Goal: Learn about a topic

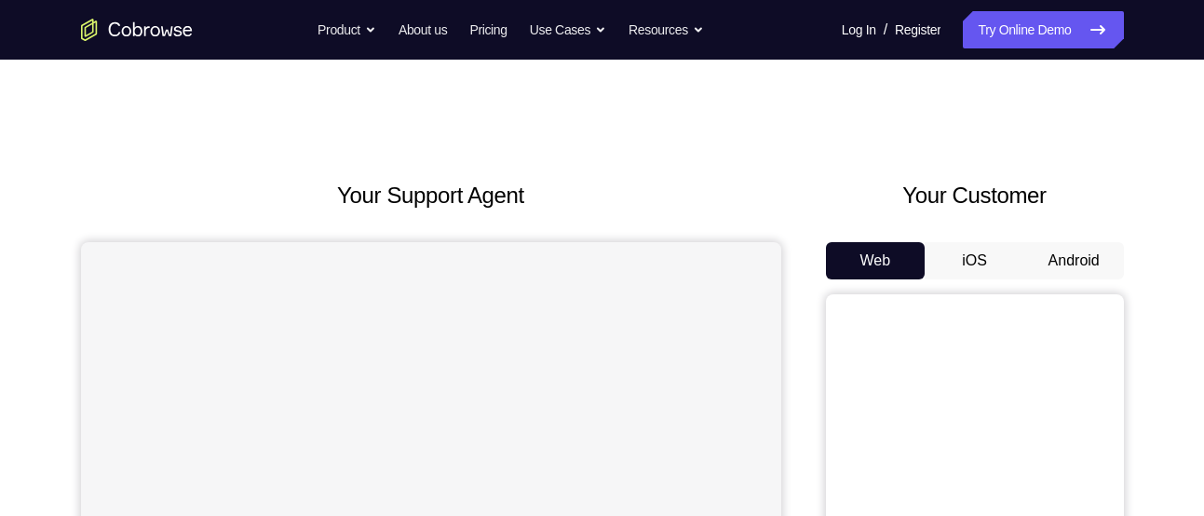
click at [1046, 253] on button "Android" at bounding box center [1074, 260] width 100 height 37
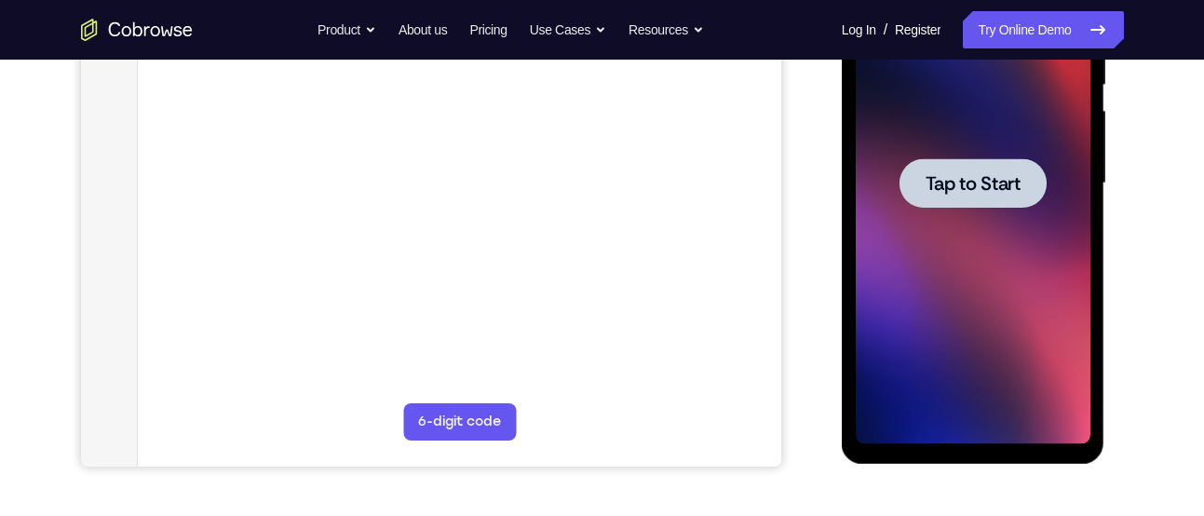
click at [949, 291] on div at bounding box center [972, 183] width 235 height 521
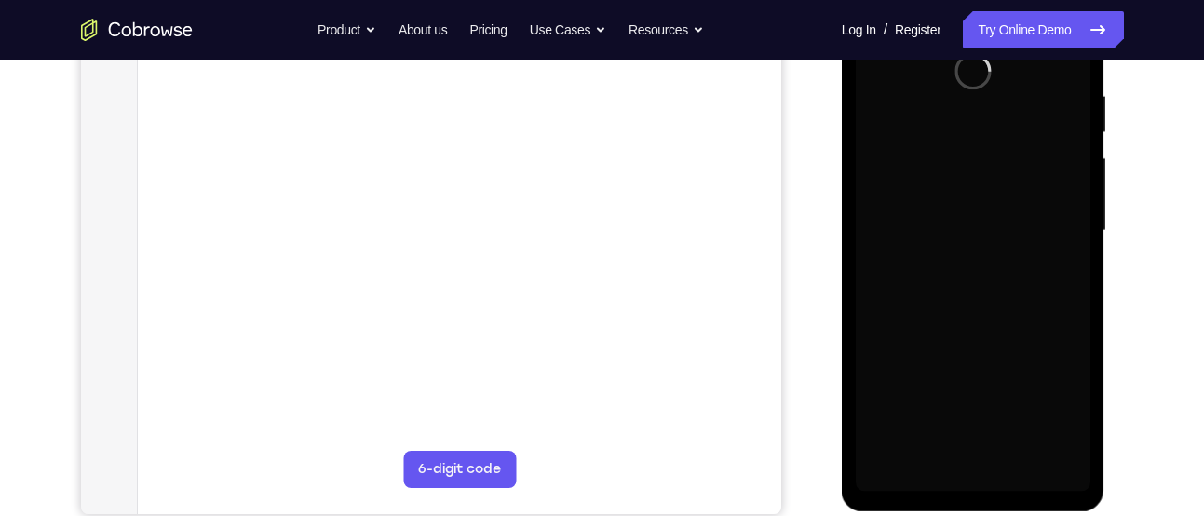
scroll to position [351, 0]
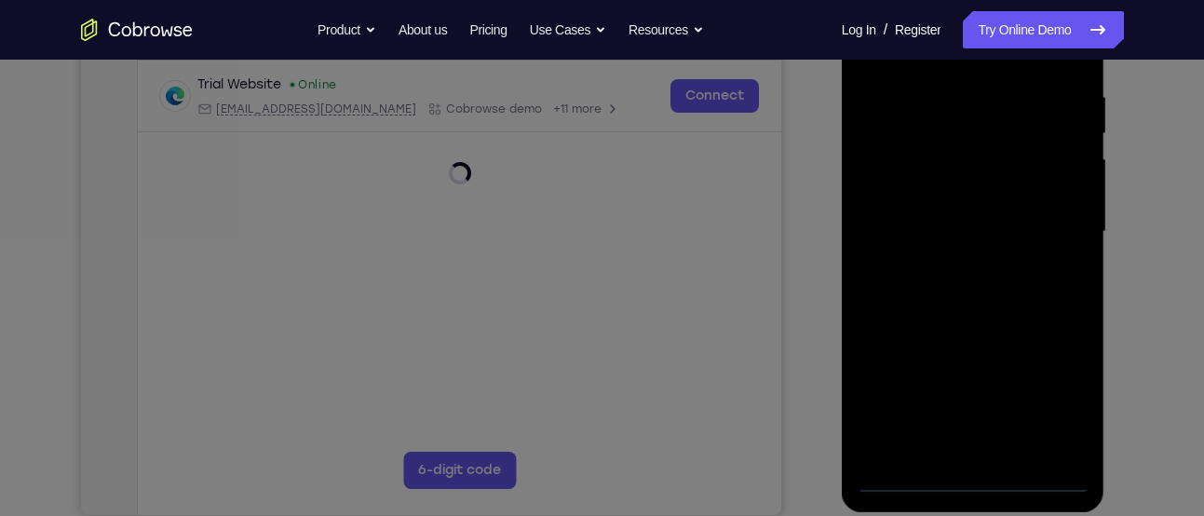
click at [974, 478] on icon at bounding box center [609, 200] width 1218 height 632
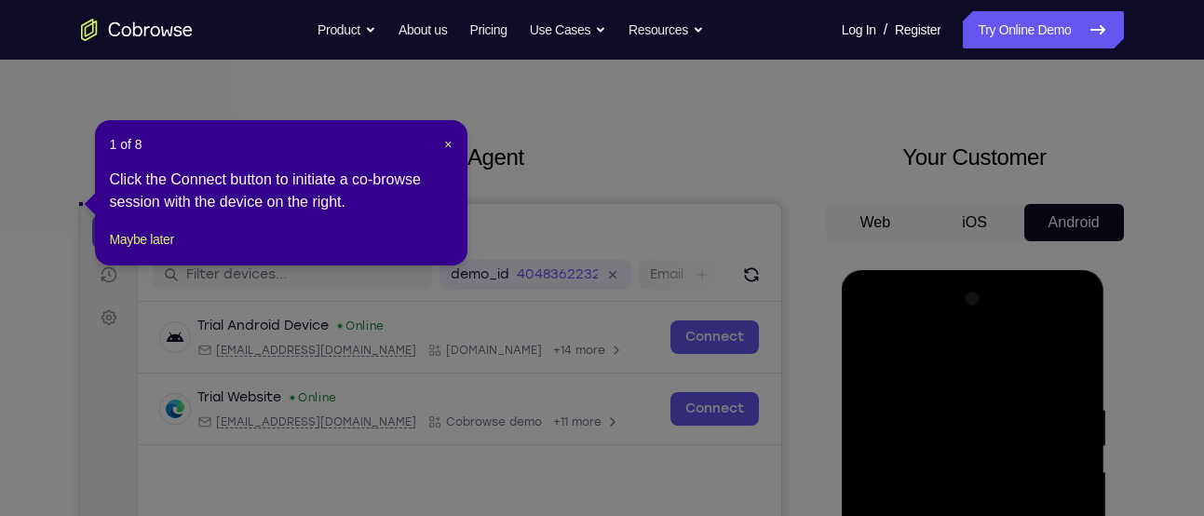
scroll to position [23, 0]
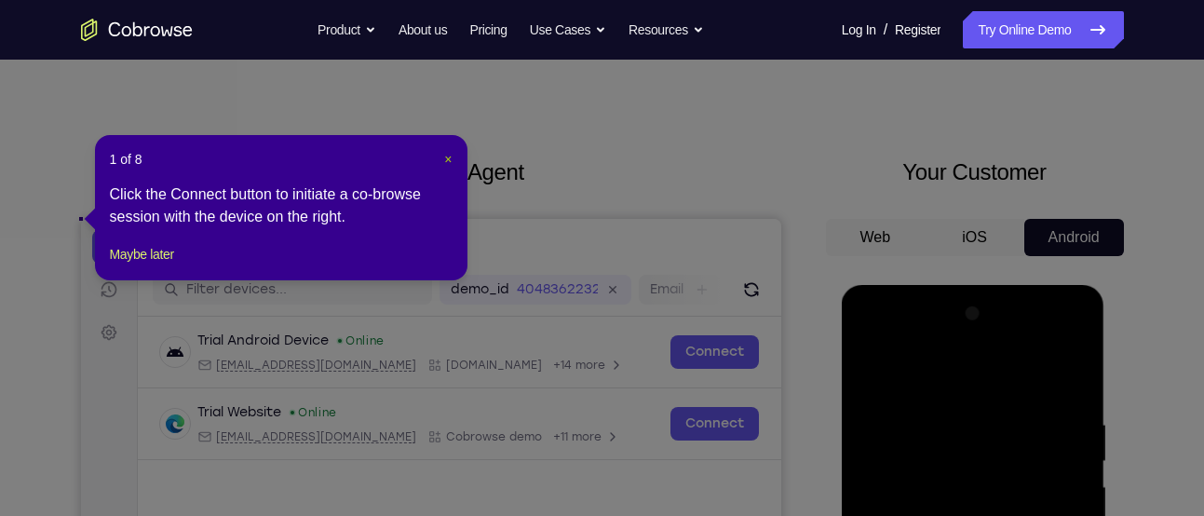
click at [445, 154] on span "×" at bounding box center [447, 159] width 7 height 15
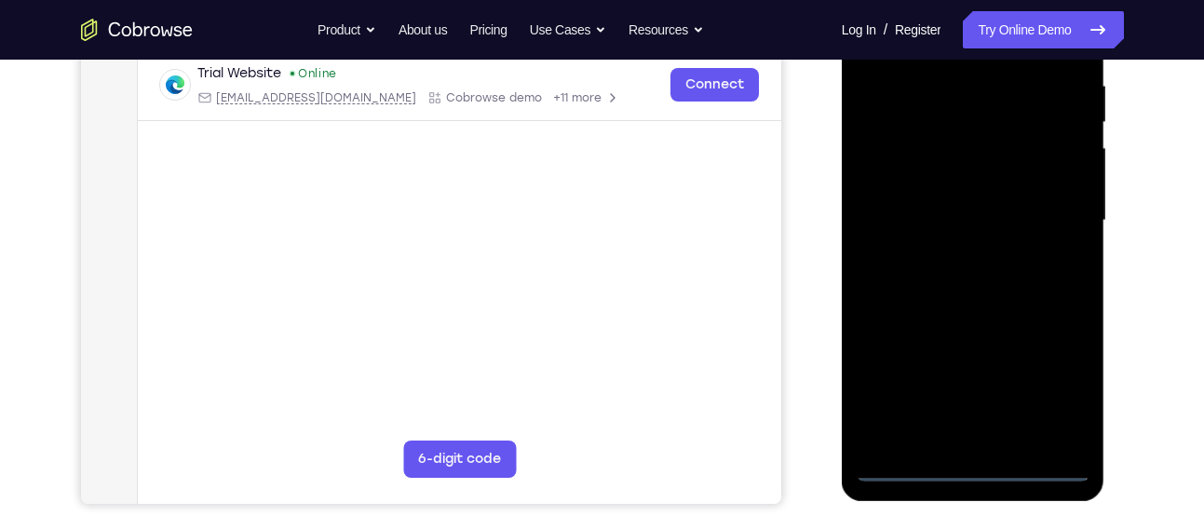
scroll to position [386, 0]
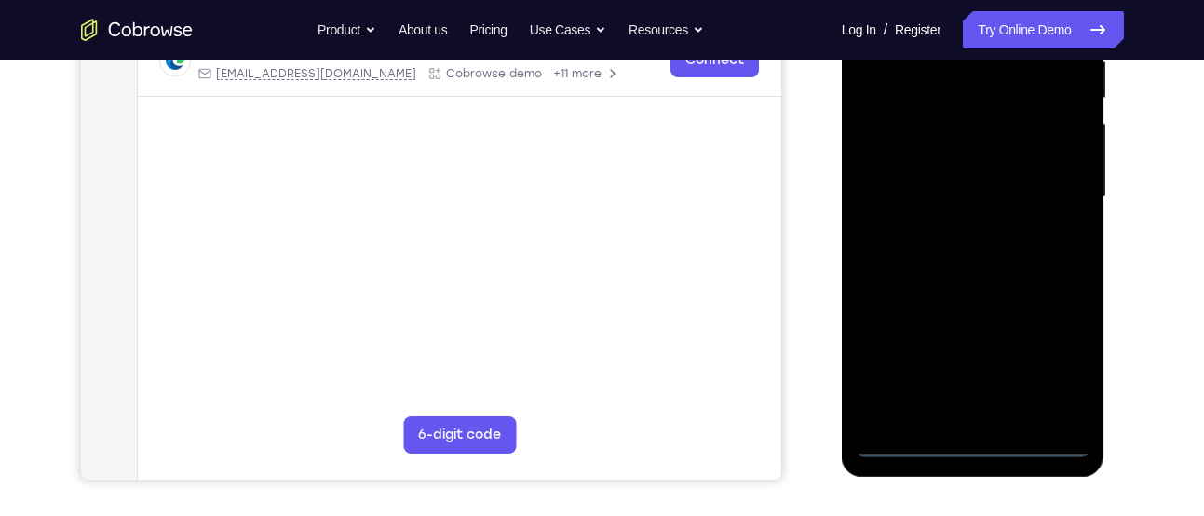
click at [968, 440] on div at bounding box center [972, 196] width 235 height 521
click at [1056, 361] on div at bounding box center [972, 196] width 235 height 521
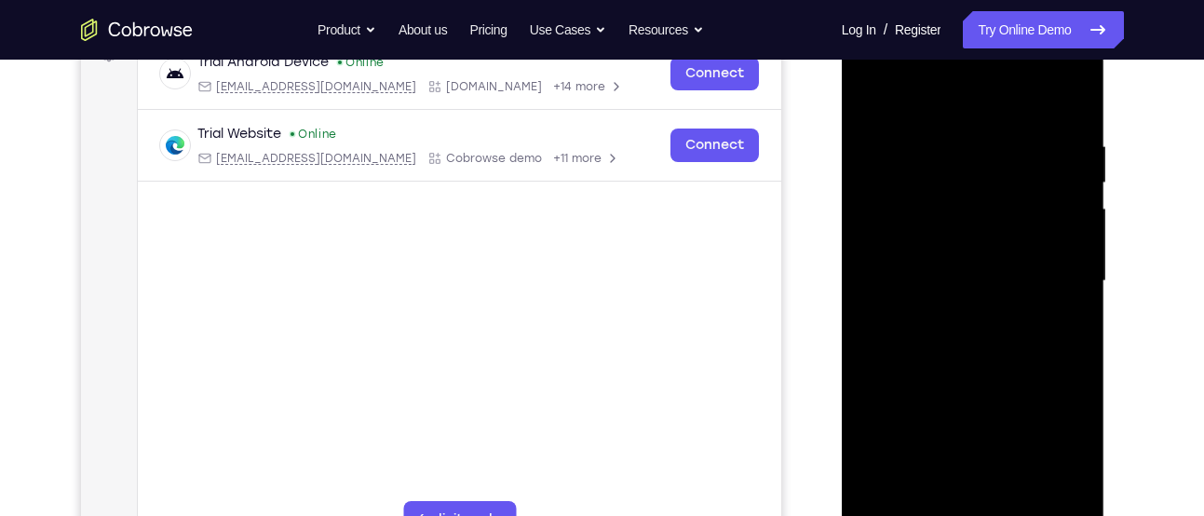
scroll to position [296, 0]
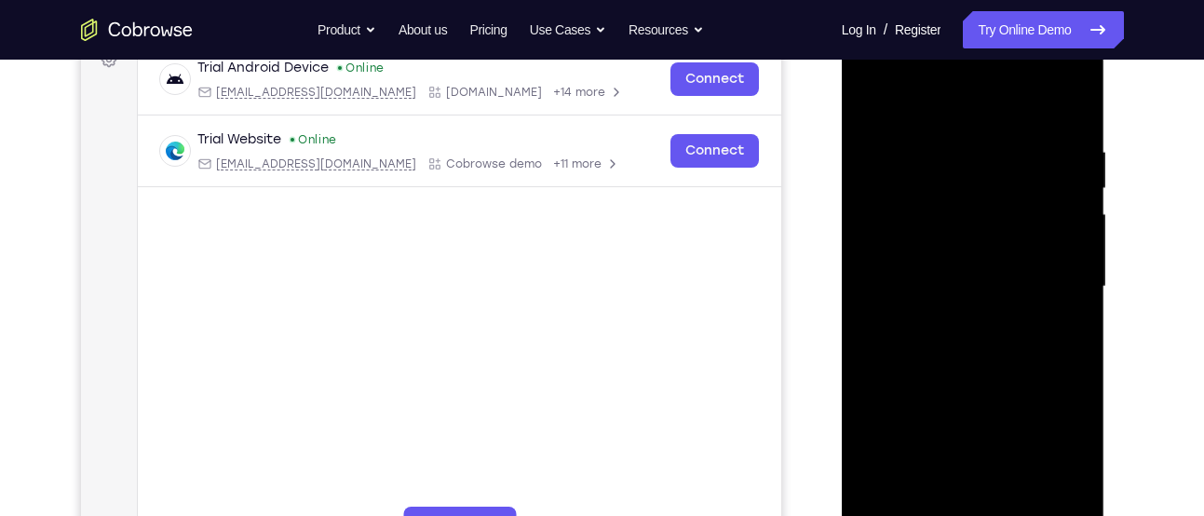
click at [883, 71] on div at bounding box center [972, 286] width 235 height 521
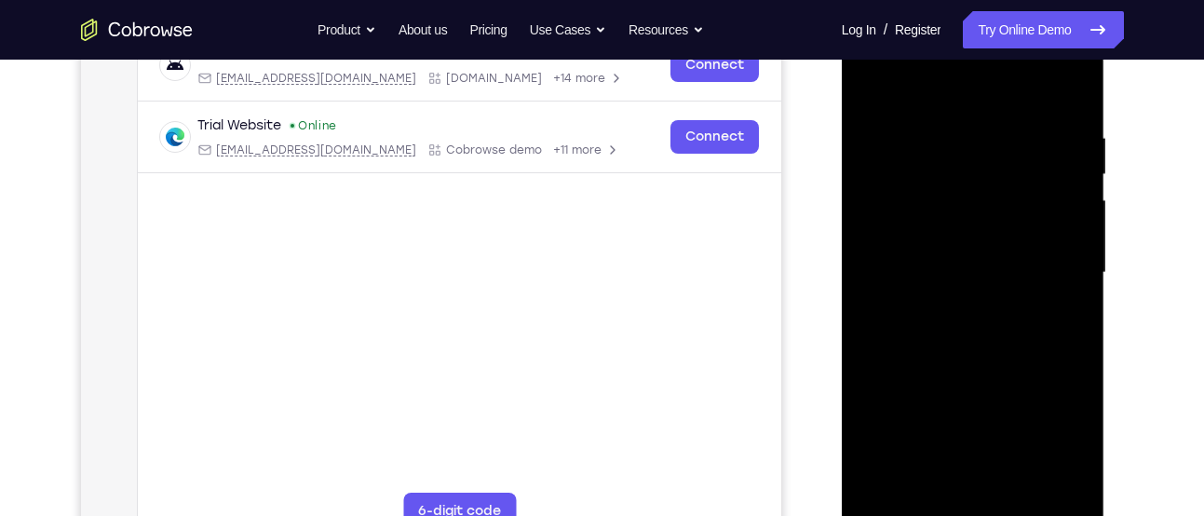
scroll to position [321, 0]
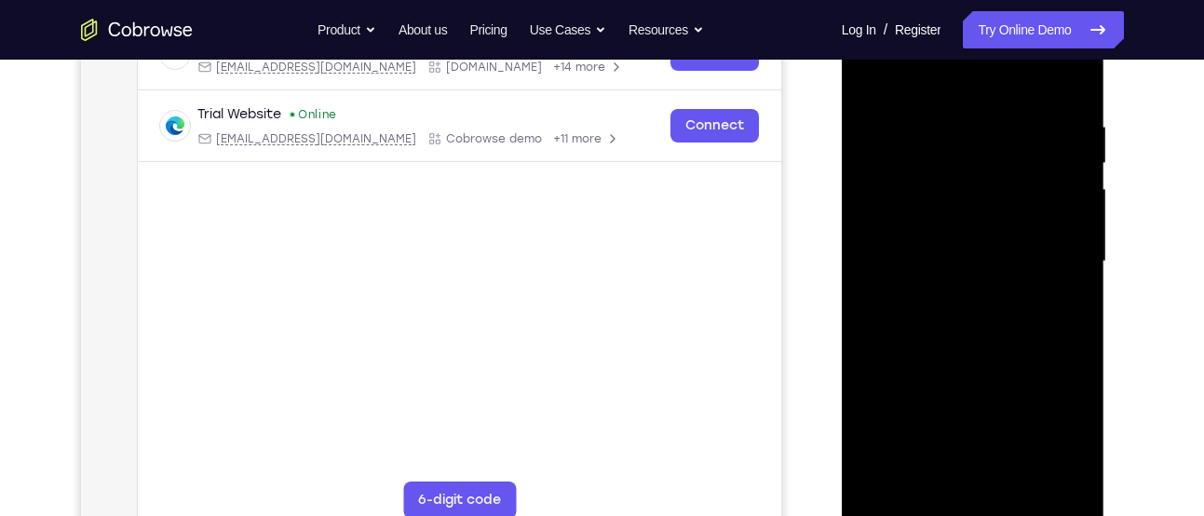
click at [1050, 267] on div at bounding box center [972, 261] width 235 height 521
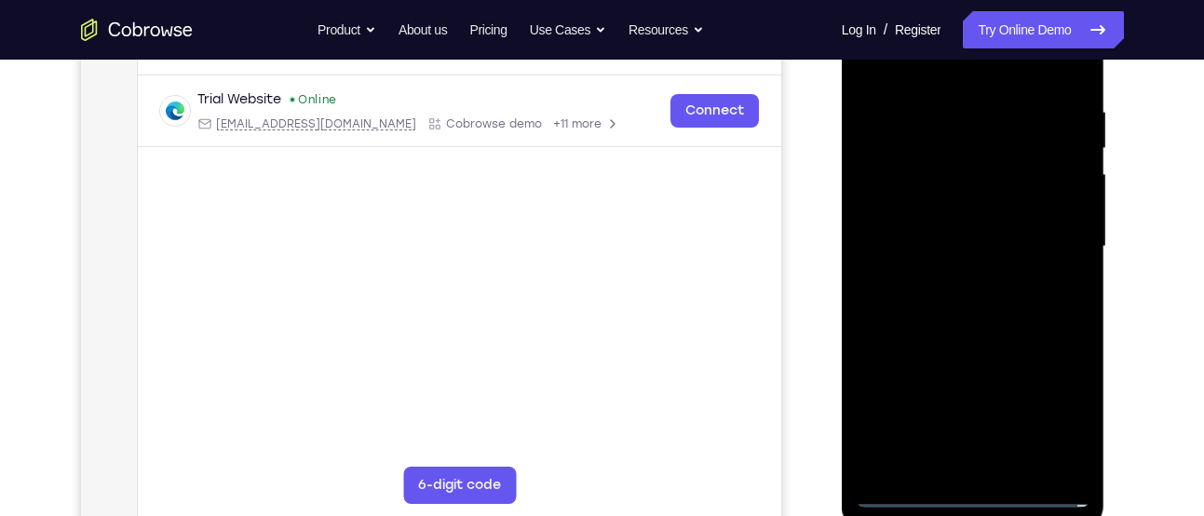
scroll to position [337, 0]
click at [989, 464] on div at bounding box center [972, 245] width 235 height 521
click at [930, 224] on div at bounding box center [972, 245] width 235 height 521
click at [917, 207] on div at bounding box center [972, 245] width 235 height 521
click at [943, 242] on div at bounding box center [972, 245] width 235 height 521
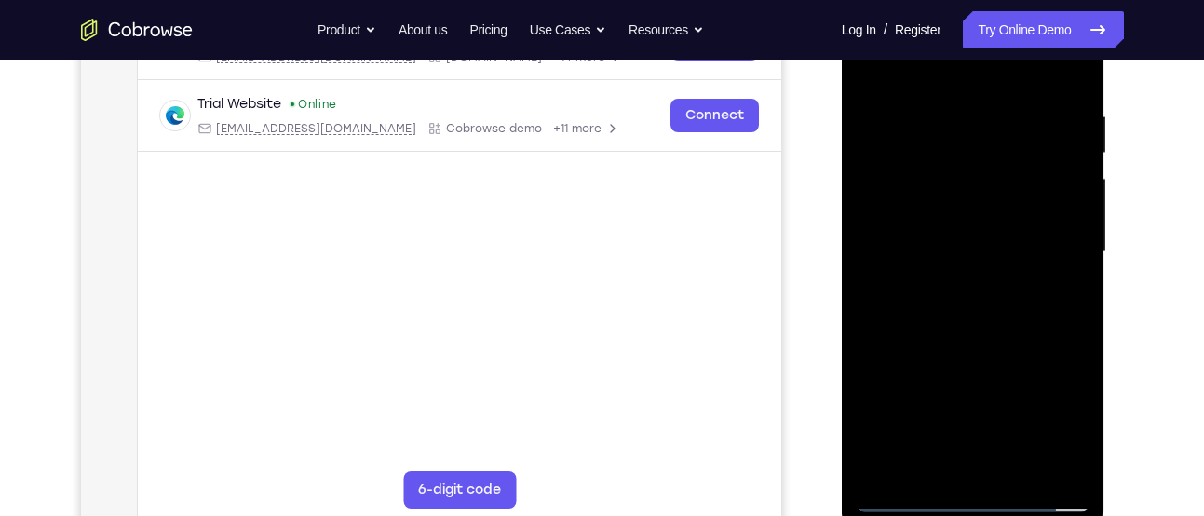
scroll to position [332, 0]
click at [1074, 94] on div at bounding box center [972, 250] width 235 height 521
click at [943, 112] on div at bounding box center [972, 250] width 235 height 521
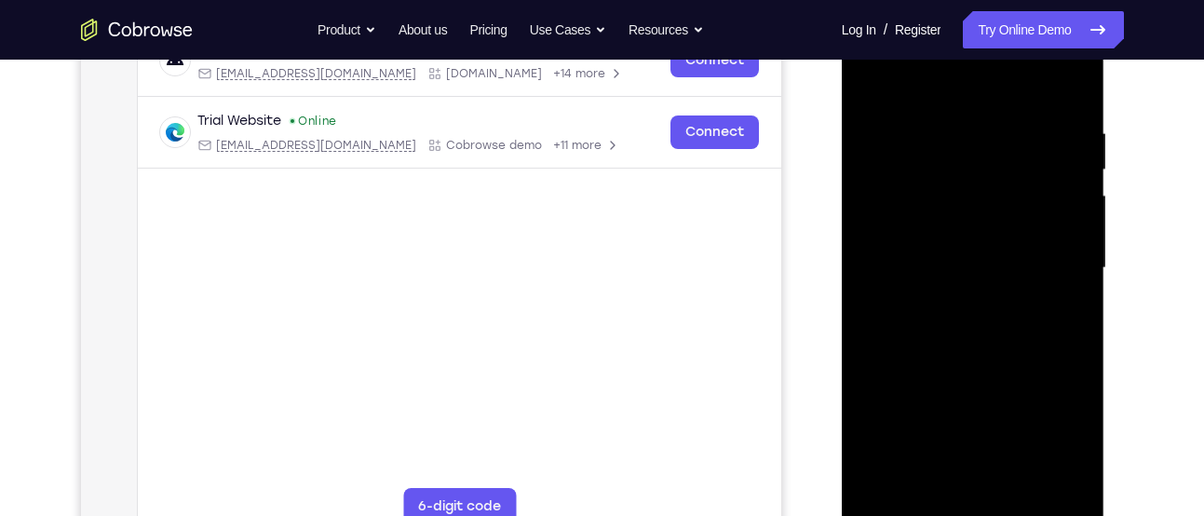
scroll to position [314, 0]
drag, startPoint x: 938, startPoint y: 85, endPoint x: 1779, endPoint y: 51, distance: 841.2
click at [937, 57] on div at bounding box center [972, 268] width 235 height 521
click at [1057, 476] on div at bounding box center [972, 268] width 235 height 521
click at [1054, 406] on div at bounding box center [972, 268] width 235 height 521
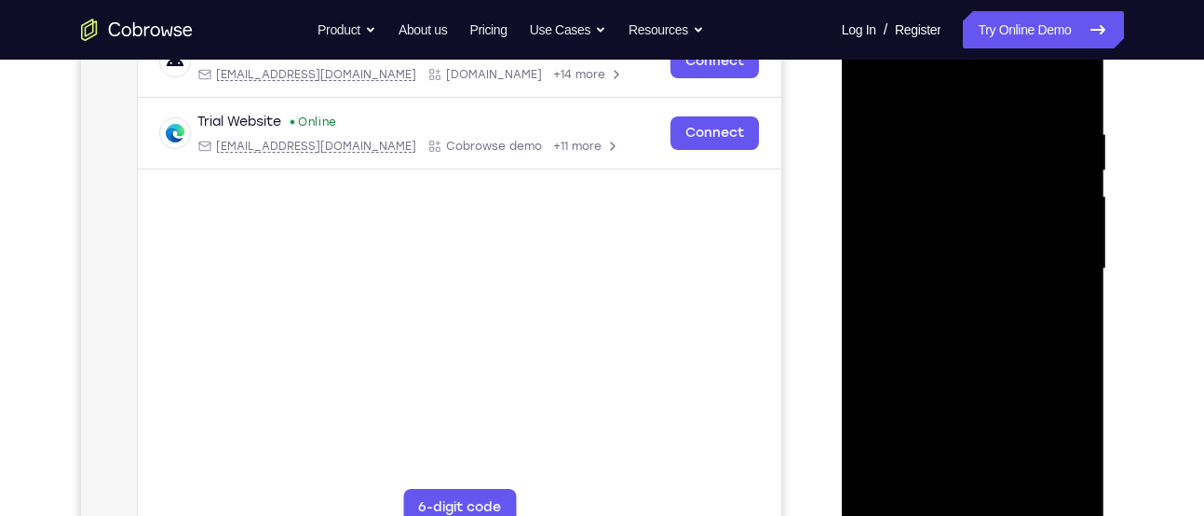
click at [1053, 373] on div at bounding box center [972, 268] width 235 height 521
click at [1058, 279] on div at bounding box center [972, 268] width 235 height 521
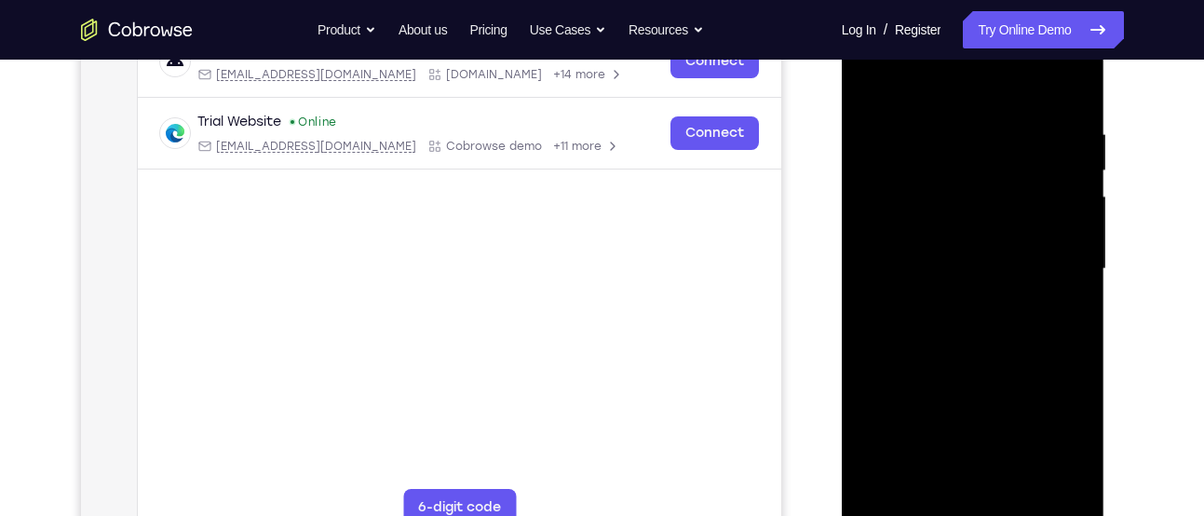
click at [1061, 87] on div at bounding box center [972, 268] width 235 height 521
drag, startPoint x: 1038, startPoint y: 141, endPoint x: 966, endPoint y: 148, distance: 72.0
click at [966, 148] on div at bounding box center [972, 268] width 235 height 521
drag, startPoint x: 1021, startPoint y: 133, endPoint x: 881, endPoint y: 149, distance: 140.5
click at [881, 149] on div at bounding box center [972, 268] width 235 height 521
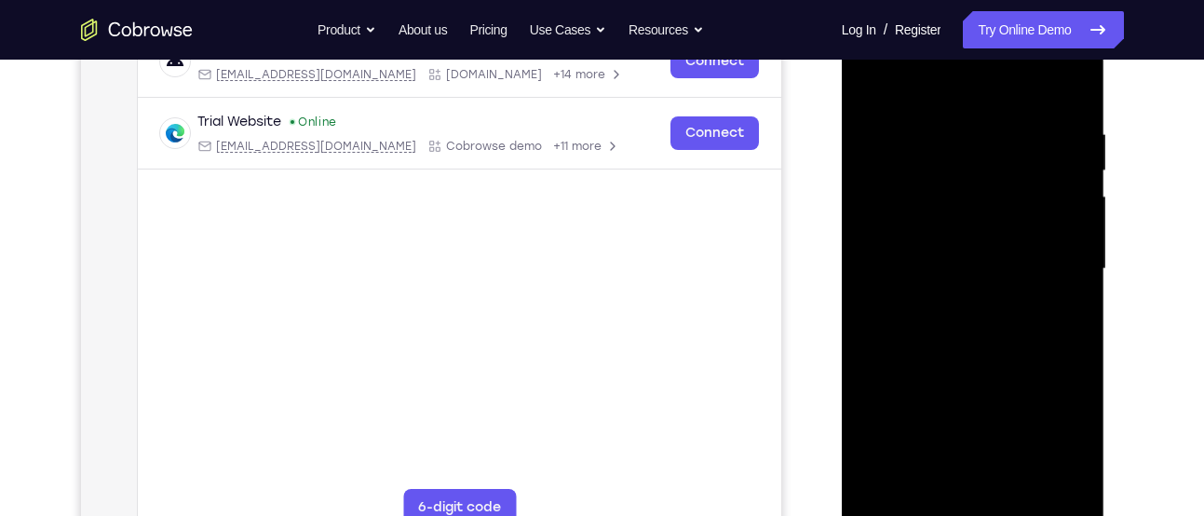
click at [1071, 81] on div at bounding box center [972, 268] width 235 height 521
click at [1037, 109] on div at bounding box center [972, 268] width 235 height 521
drag, startPoint x: 927, startPoint y: 150, endPoint x: 938, endPoint y: 344, distance: 194.9
click at [938, 344] on div at bounding box center [972, 268] width 235 height 521
drag, startPoint x: 933, startPoint y: 206, endPoint x: 962, endPoint y: 369, distance: 165.6
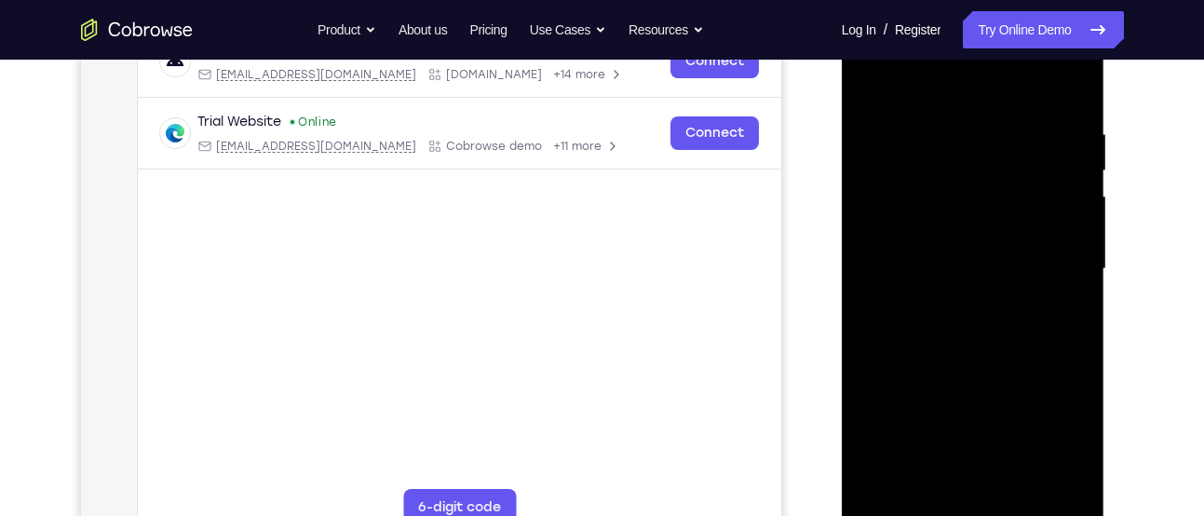
click at [962, 369] on div at bounding box center [972, 268] width 235 height 521
click at [924, 352] on div at bounding box center [972, 268] width 235 height 521
click at [886, 124] on div at bounding box center [972, 268] width 235 height 521
click at [872, 75] on div at bounding box center [972, 268] width 235 height 521
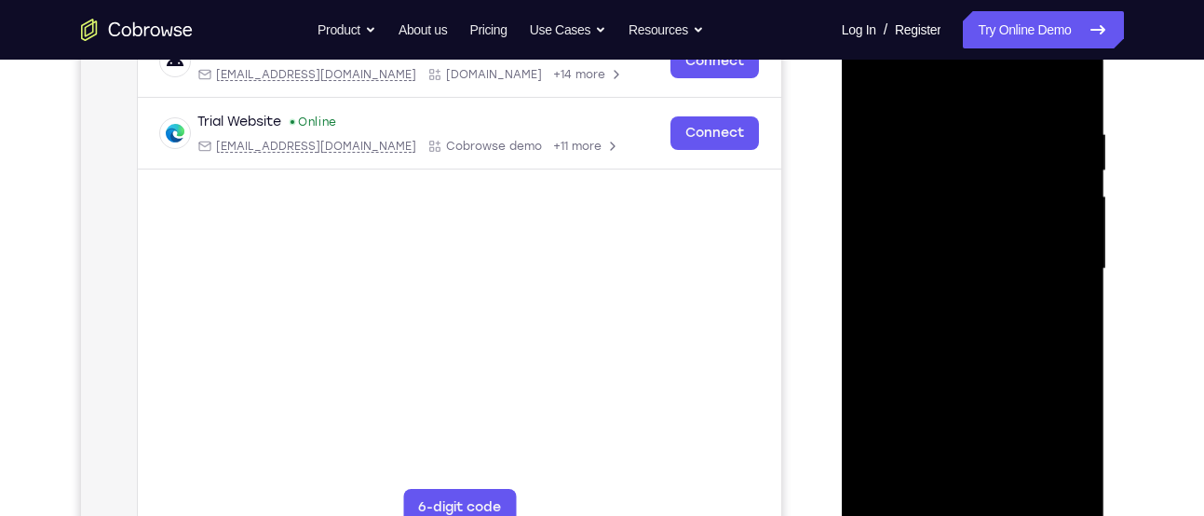
click at [936, 478] on div at bounding box center [972, 268] width 235 height 521
click at [887, 485] on div at bounding box center [972, 268] width 235 height 521
click at [1072, 79] on div at bounding box center [972, 268] width 235 height 521
click at [1044, 283] on div at bounding box center [972, 268] width 235 height 521
click at [1061, 489] on div at bounding box center [972, 268] width 235 height 521
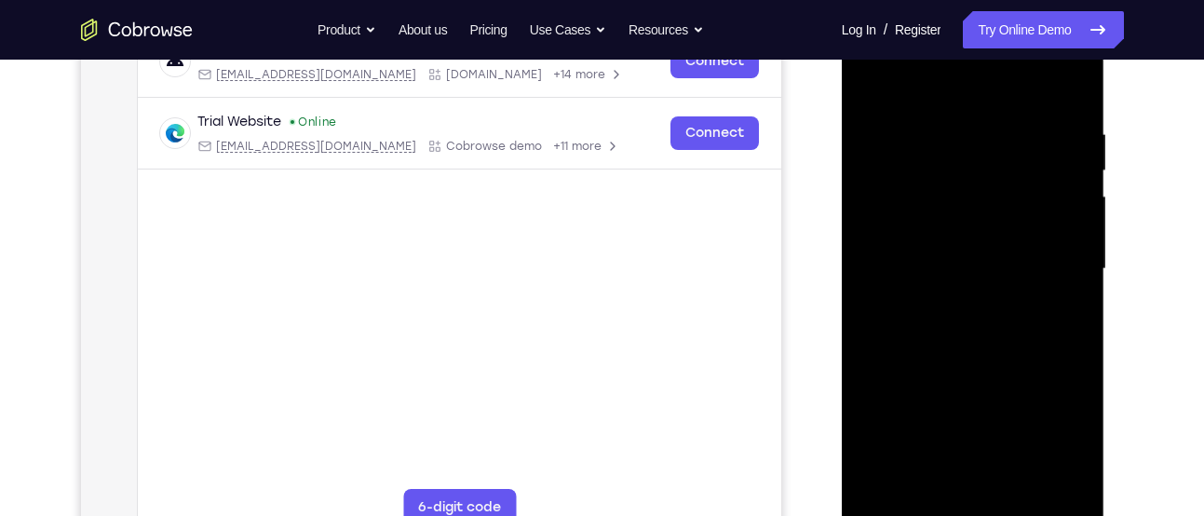
click at [1020, 139] on div at bounding box center [972, 268] width 235 height 521
click at [885, 261] on div at bounding box center [972, 268] width 235 height 521
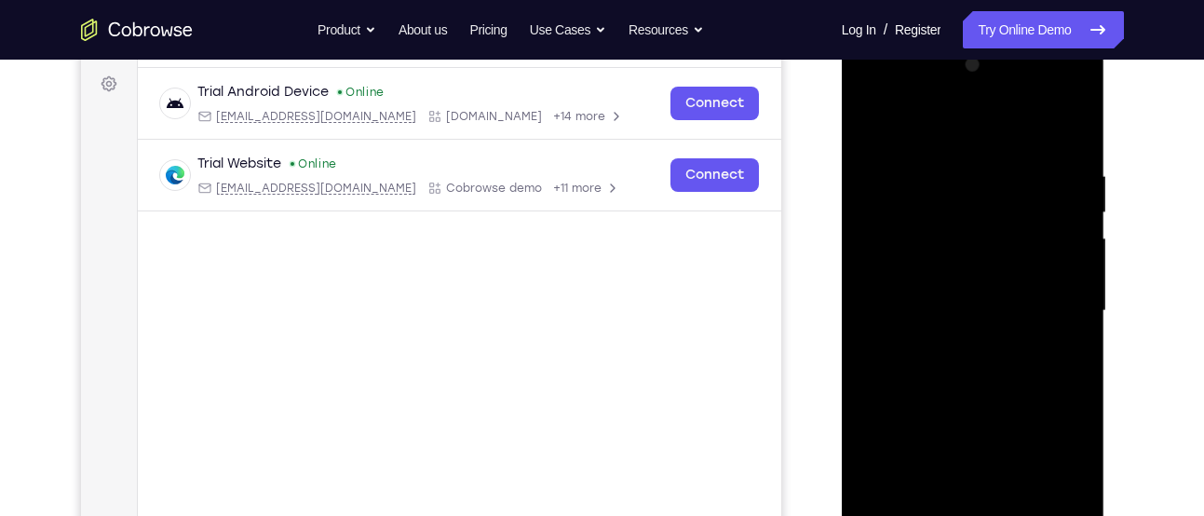
scroll to position [266, 0]
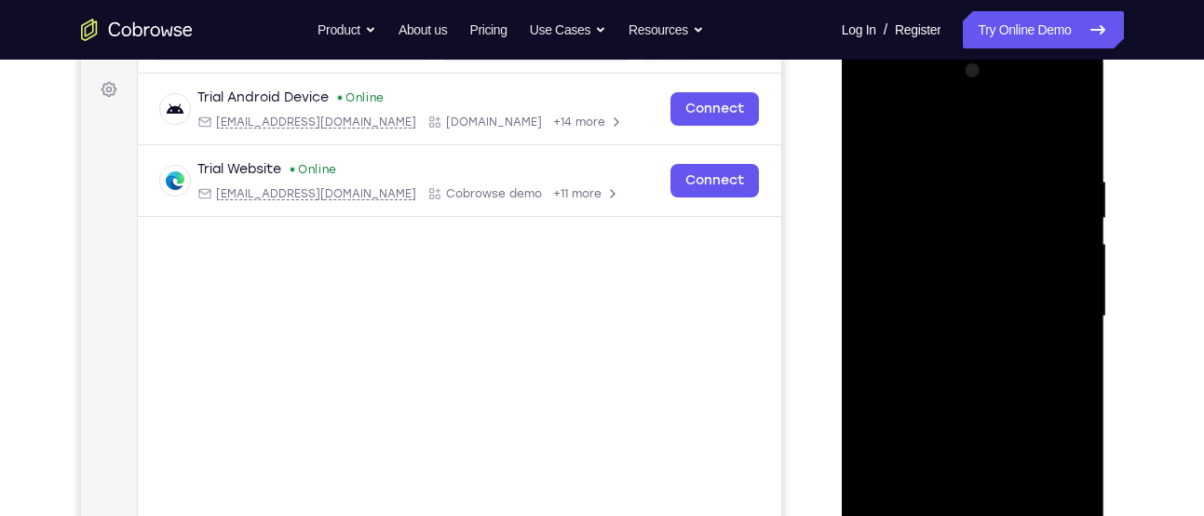
click at [975, 298] on div at bounding box center [972, 316] width 235 height 521
click at [1080, 82] on div at bounding box center [972, 316] width 235 height 521
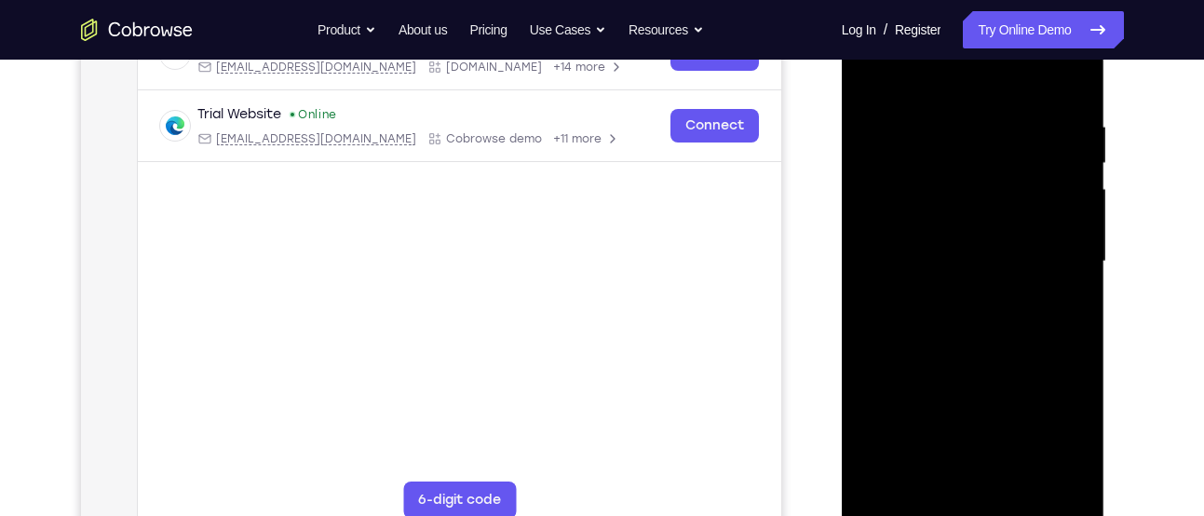
scroll to position [333, 0]
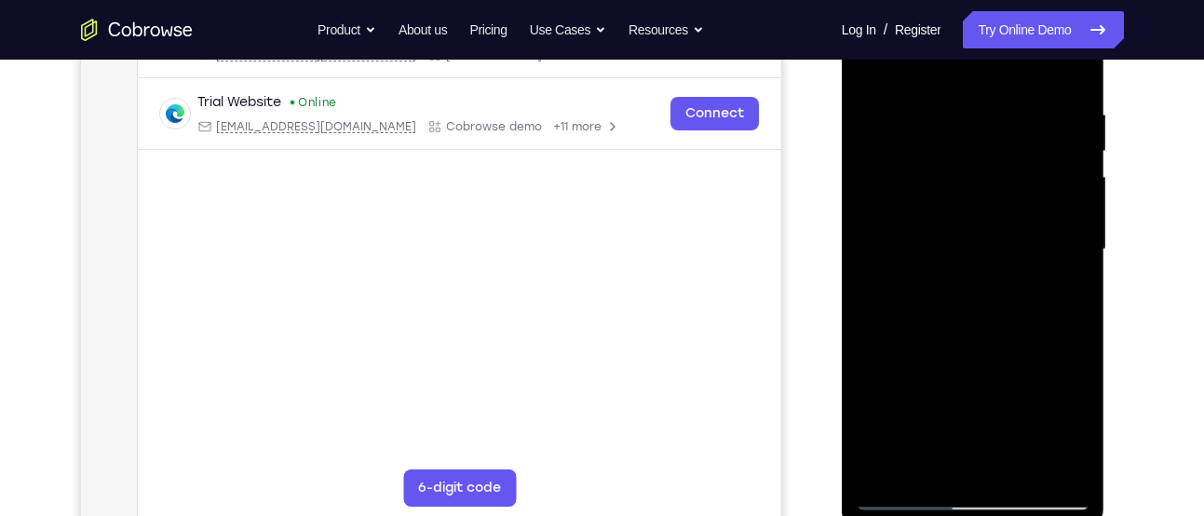
click at [925, 459] on div at bounding box center [972, 249] width 235 height 521
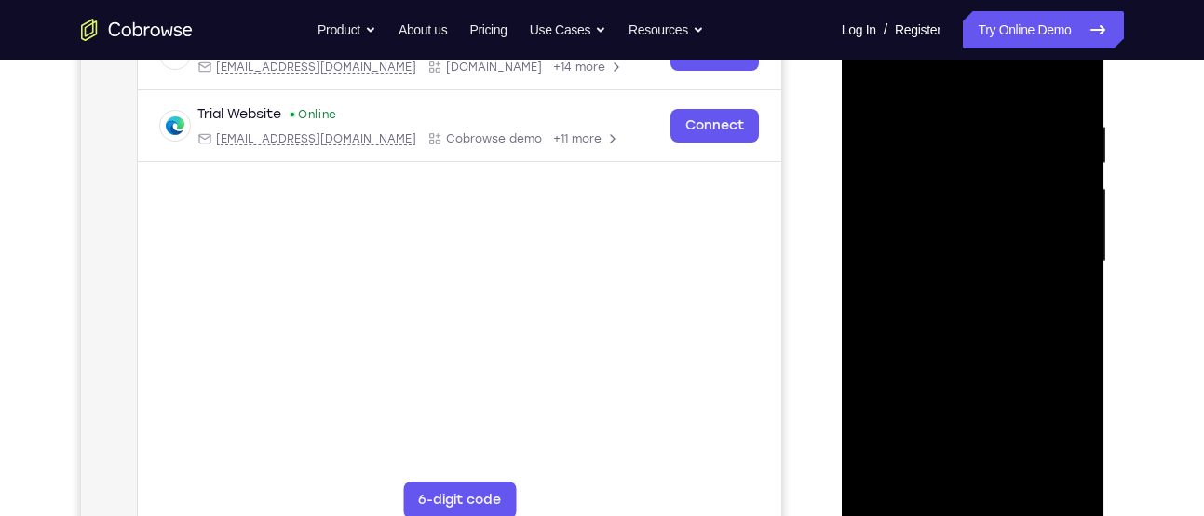
scroll to position [309, 0]
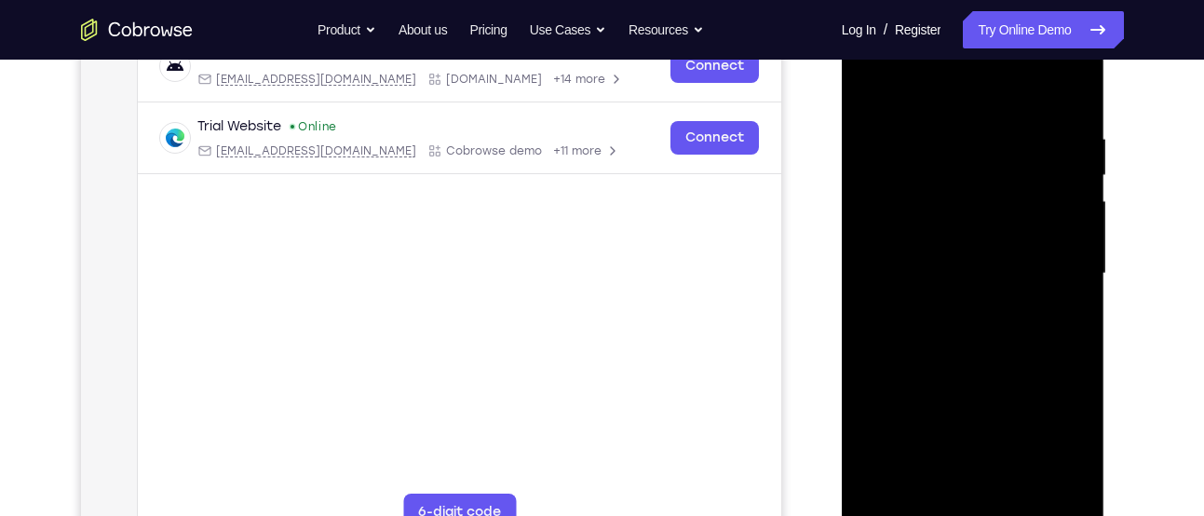
click at [943, 91] on div at bounding box center [972, 273] width 235 height 521
click at [962, 170] on div at bounding box center [972, 273] width 235 height 521
click at [866, 87] on div at bounding box center [972, 273] width 235 height 521
click at [938, 273] on div at bounding box center [972, 273] width 235 height 521
click at [890, 496] on div at bounding box center [972, 273] width 235 height 521
